Goal: Find specific page/section: Find specific page/section

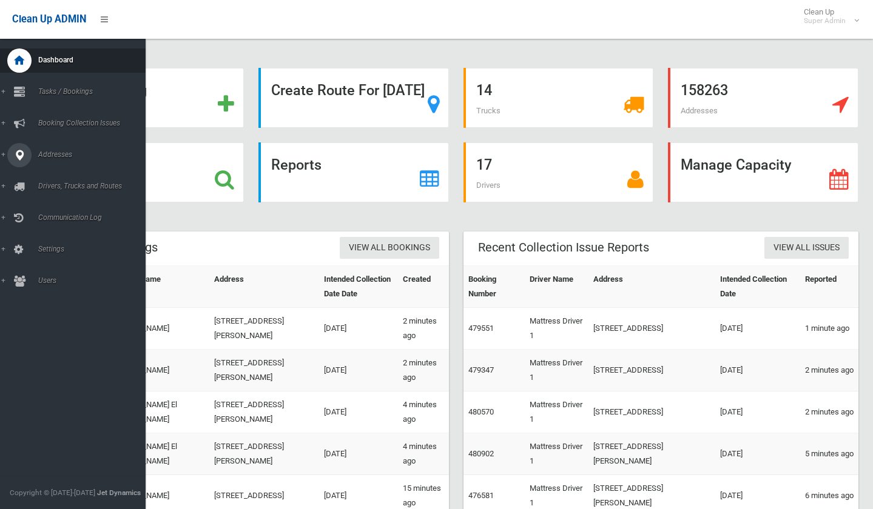
click at [58, 155] on span "Addresses" at bounding box center [95, 154] width 120 height 8
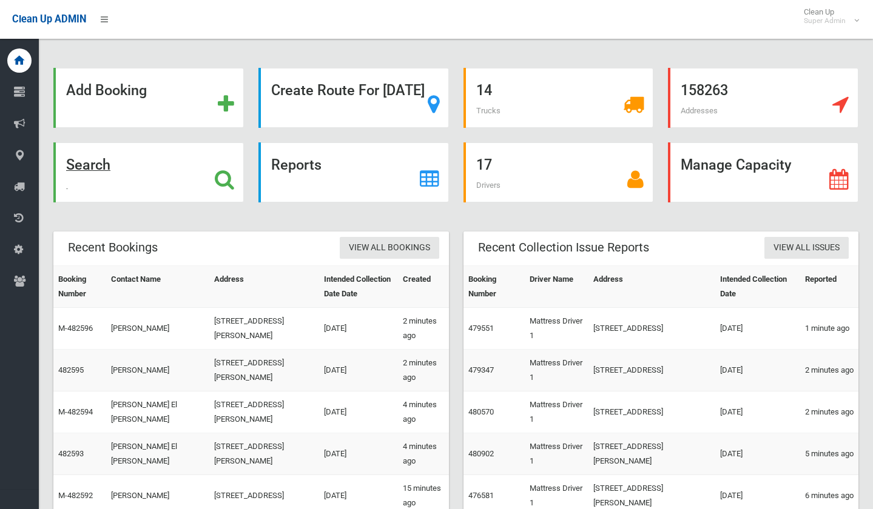
click at [110, 167] on strong "Search" at bounding box center [88, 164] width 44 height 17
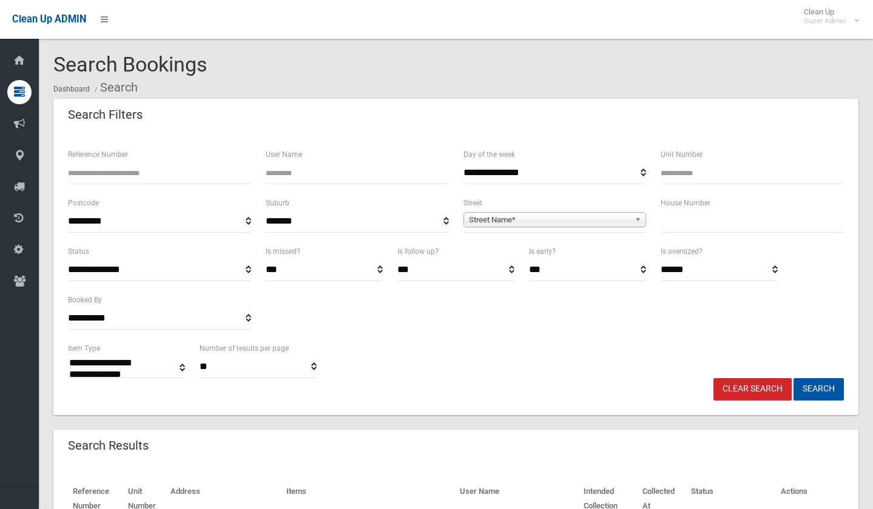
select select
click at [492, 217] on span "Street Name*" at bounding box center [549, 220] width 161 height 15
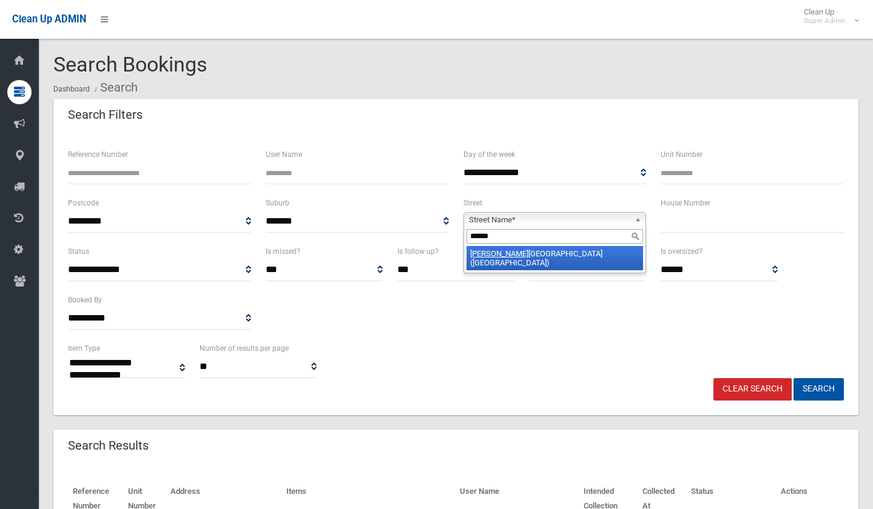
type input "******"
click at [509, 255] on li "[PERSON_NAME][GEOGRAPHIC_DATA] ([GEOGRAPHIC_DATA])" at bounding box center [554, 258] width 177 height 24
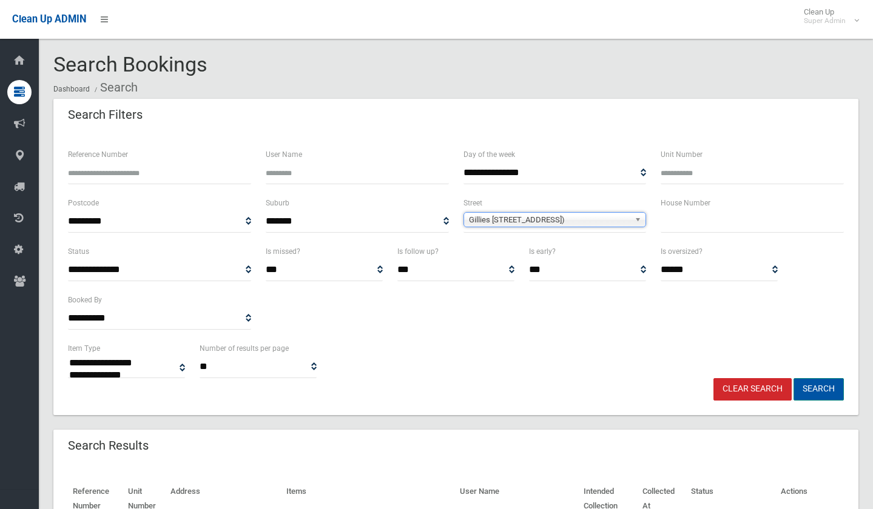
click at [811, 383] on button "Search" at bounding box center [818, 389] width 50 height 22
select select
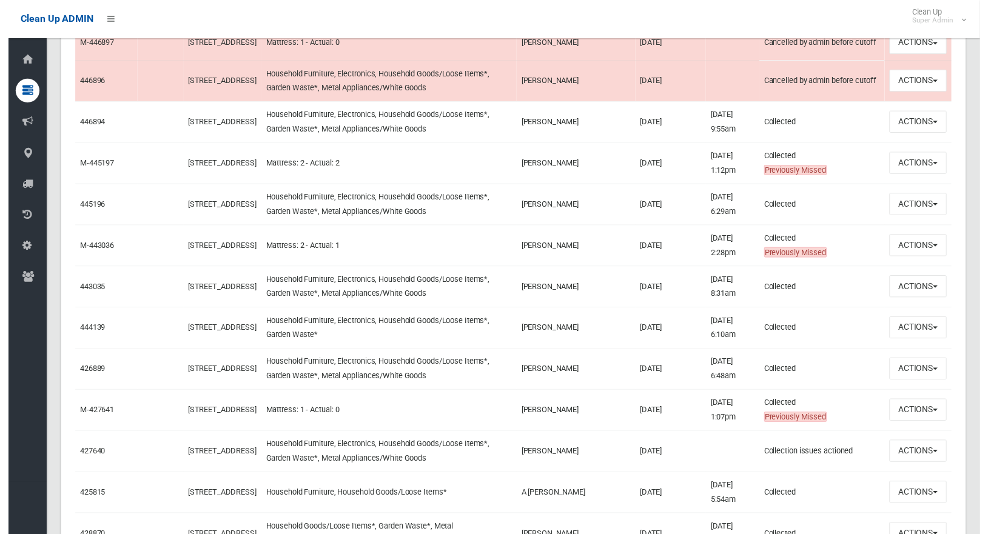
scroll to position [1213, 0]
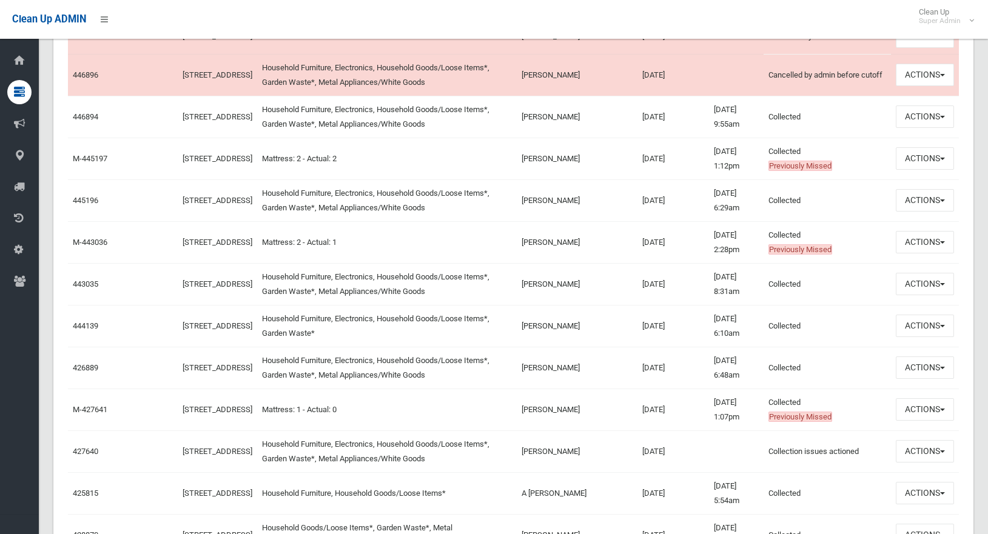
click at [655, 332] on td "12/02/2025" at bounding box center [673, 326] width 72 height 42
click at [652, 338] on td "12/02/2025" at bounding box center [673, 326] width 72 height 42
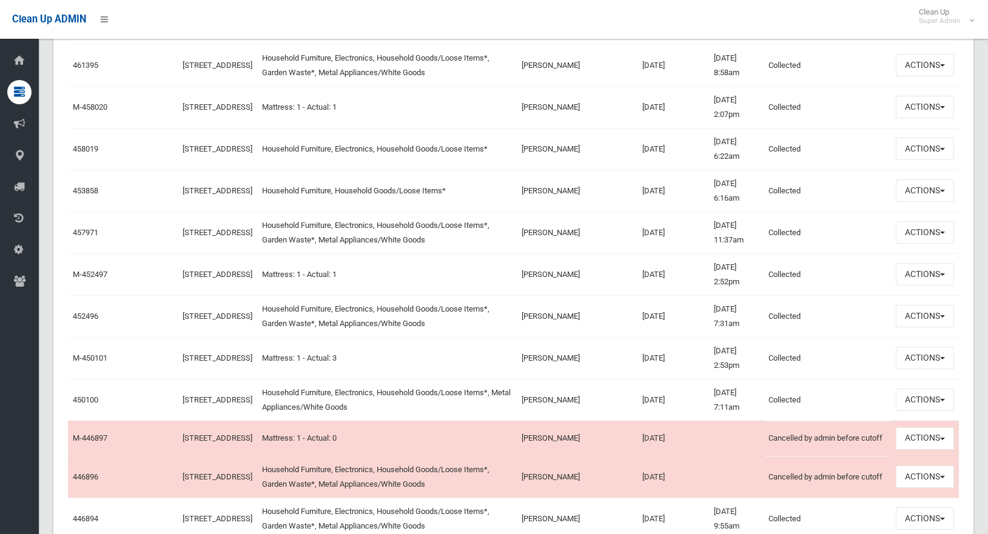
scroll to position [788, 0]
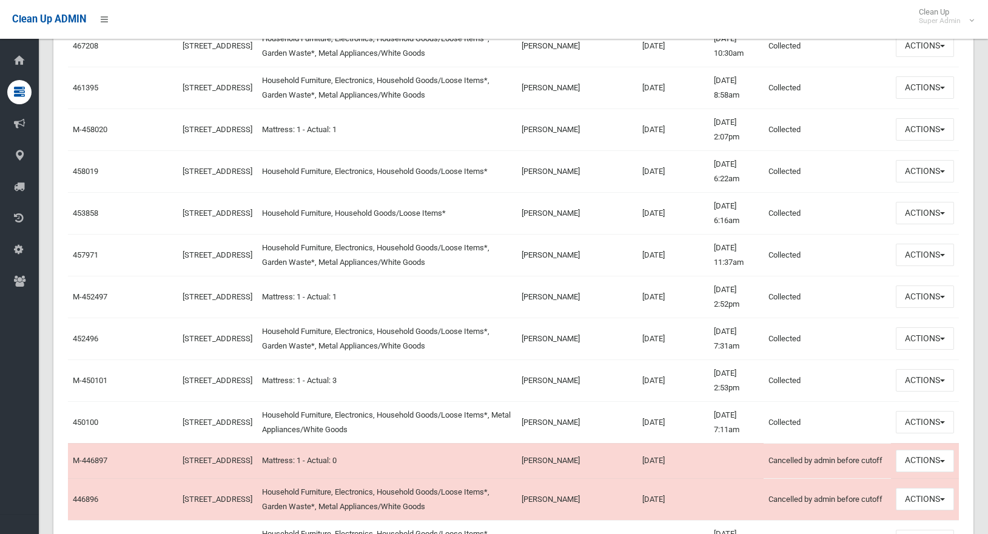
click at [665, 172] on td "30/04/2025" at bounding box center [673, 171] width 72 height 42
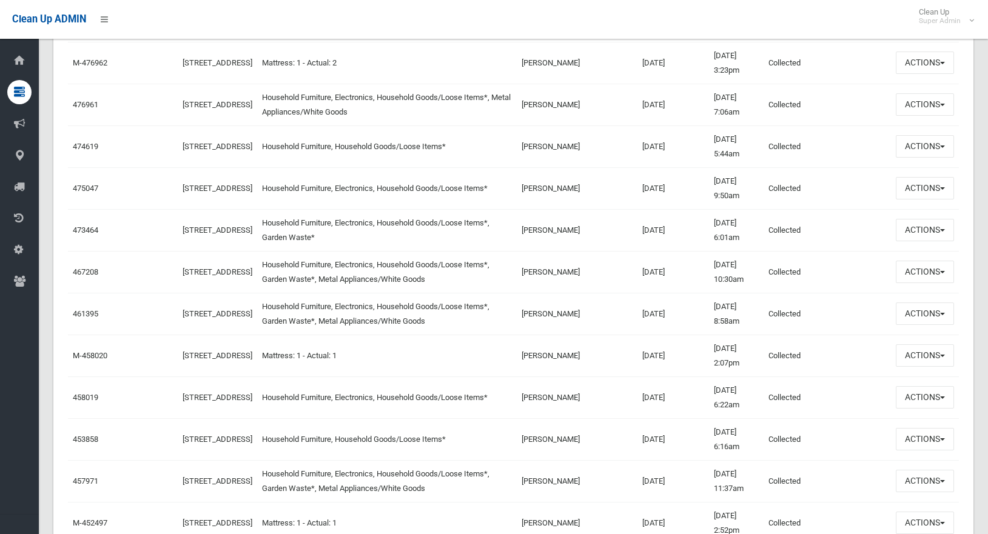
scroll to position [546, 0]
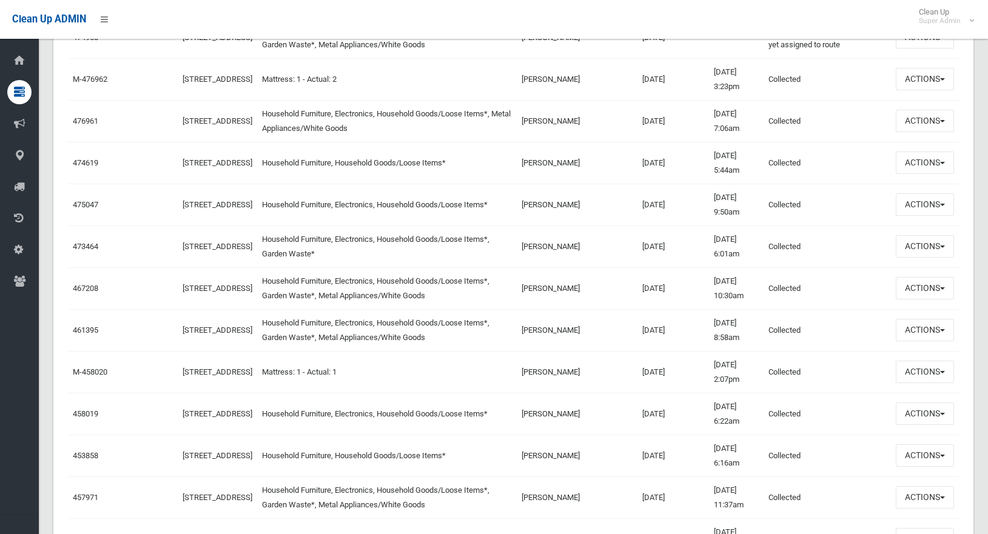
click at [651, 249] on td "23/07/2025" at bounding box center [673, 247] width 72 height 42
click at [637, 260] on td "23/07/2025" at bounding box center [673, 247] width 72 height 42
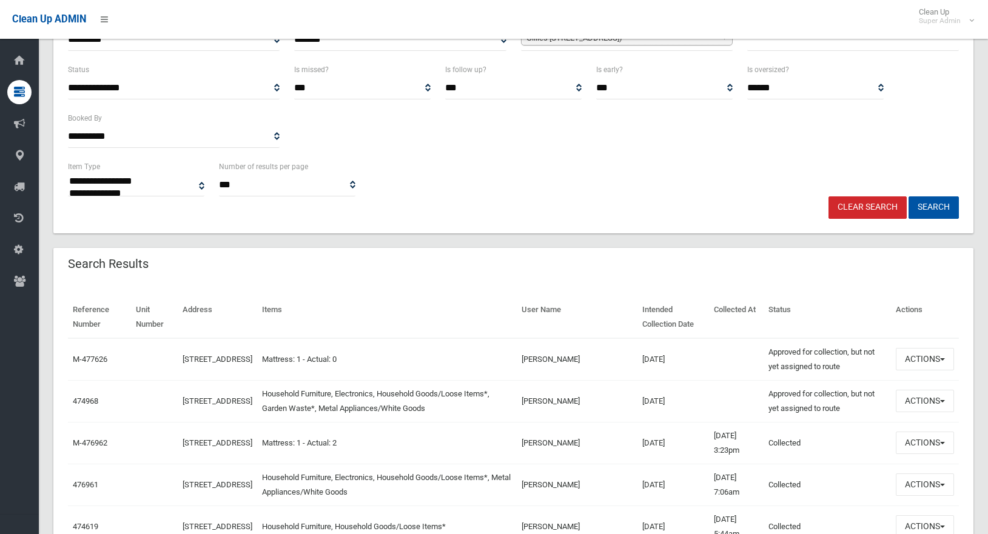
scroll to position [0, 0]
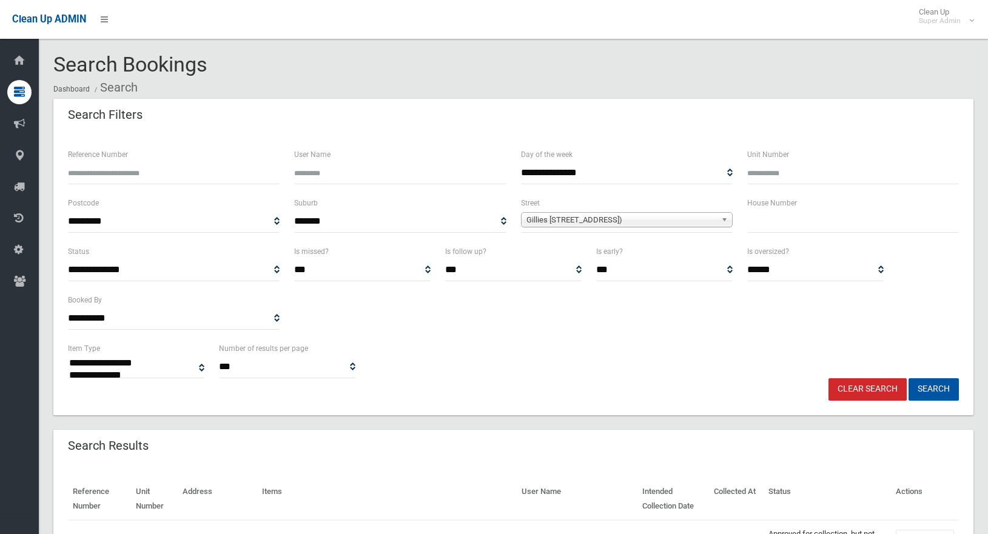
click at [651, 348] on div "**********" at bounding box center [513, 359] width 905 height 37
